Goal: Find specific page/section: Find specific page/section

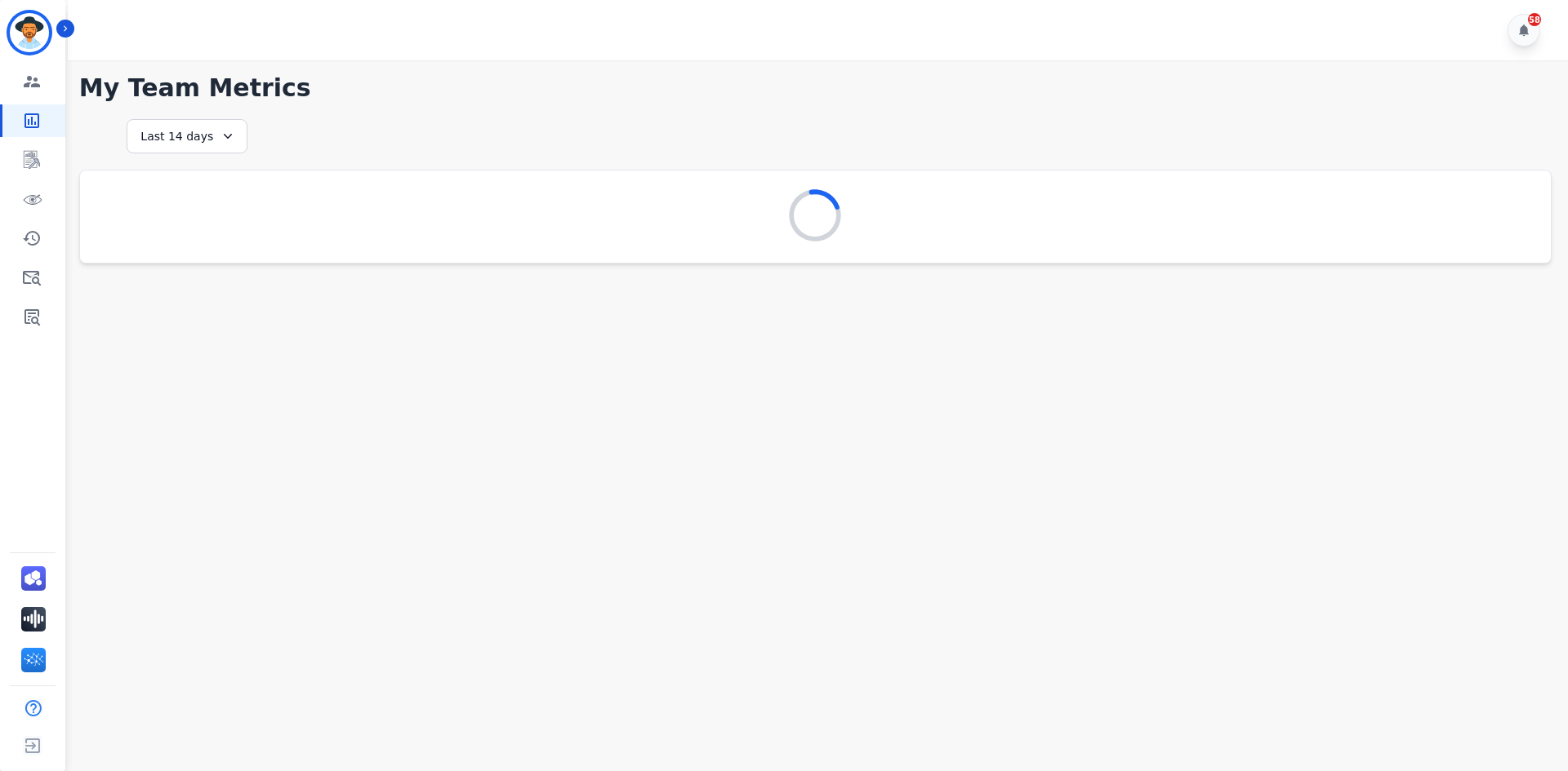
click at [81, 32] on div "58" at bounding box center [820, 30] width 1506 height 61
click at [71, 29] on button "Icon description" at bounding box center [65, 29] width 18 height 18
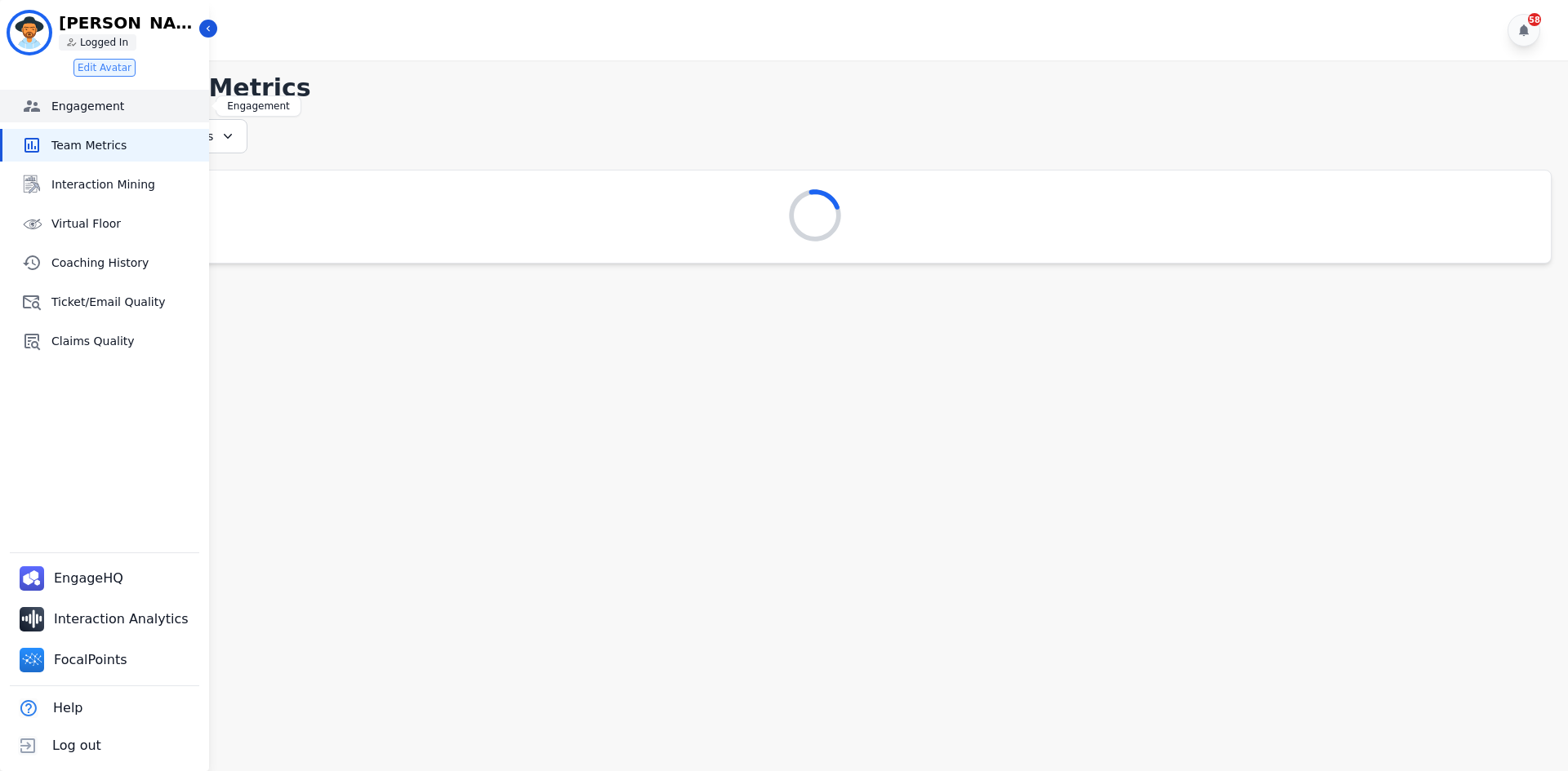
click at [104, 109] on span "Engagement" at bounding box center [127, 106] width 151 height 16
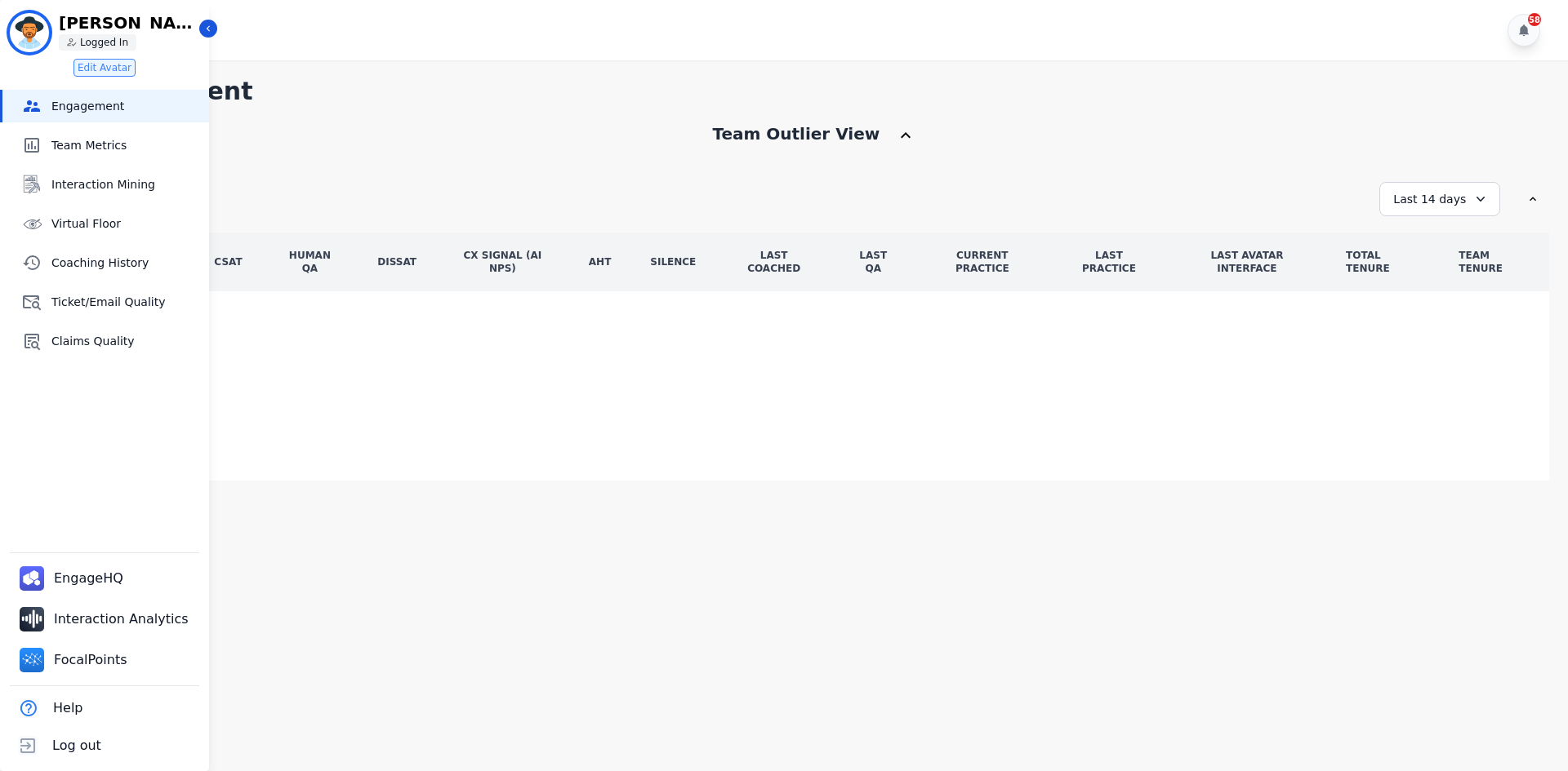
click at [129, 204] on div "Engagement Engagement Team Metrics Team Metrics Interaction Mining Interaction …" at bounding box center [104, 224] width 209 height 268
click at [132, 194] on link "Interaction Mining" at bounding box center [106, 185] width 206 height 33
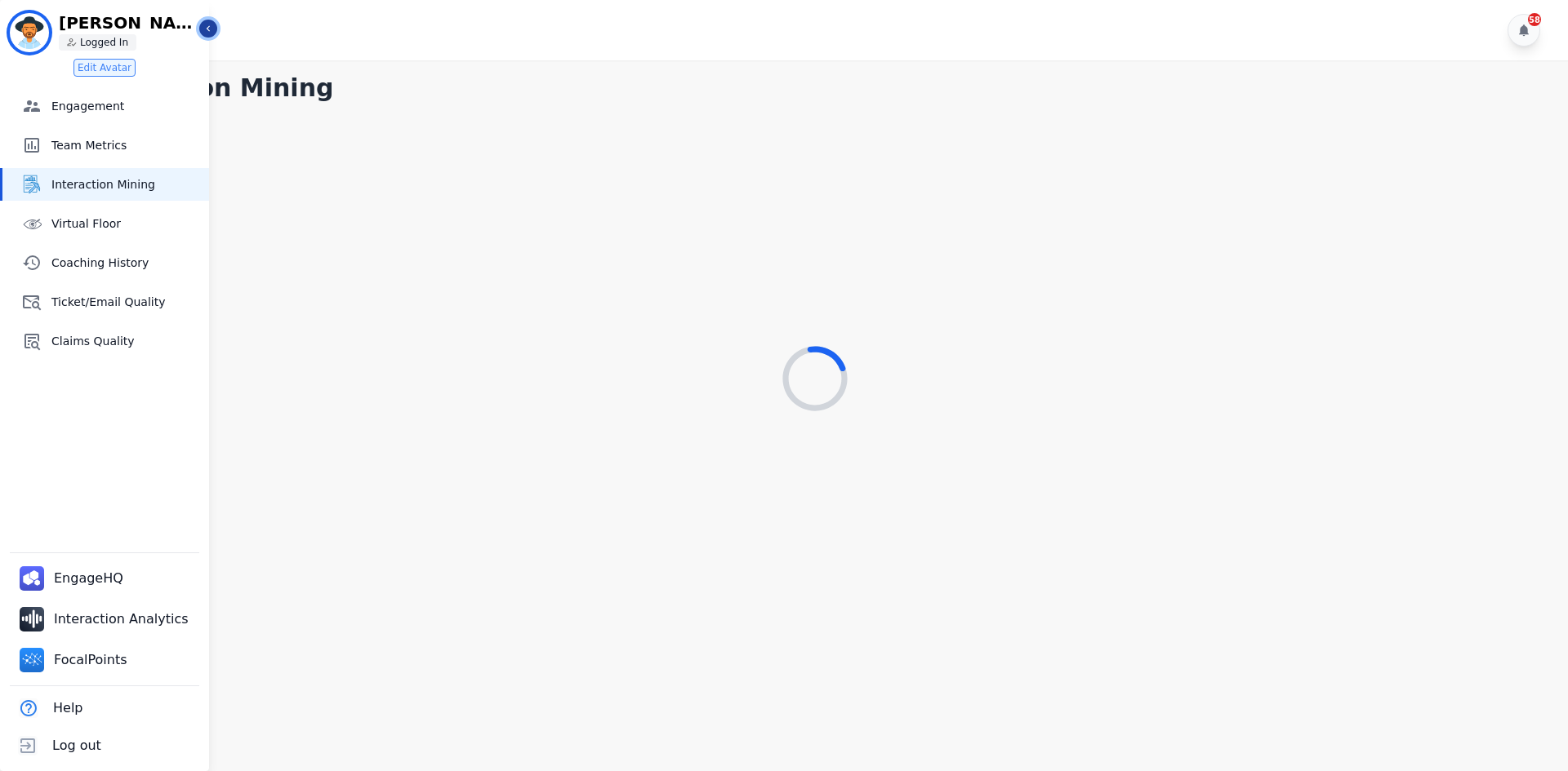
click at [211, 29] on icon "Sidebar" at bounding box center [208, 28] width 11 height 11
